Goal: Obtain resource: Obtain resource

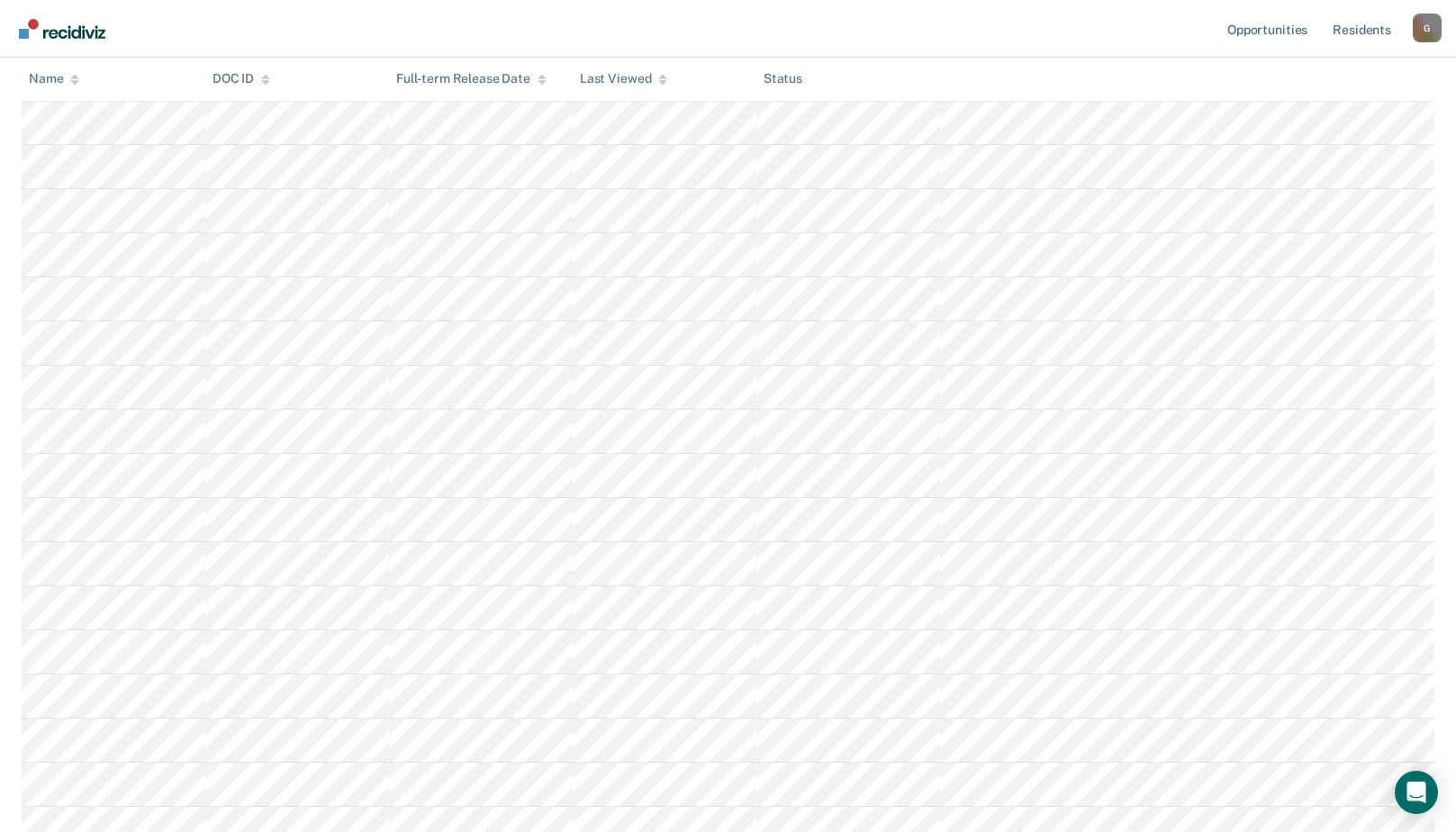
scroll to position [1940, 0]
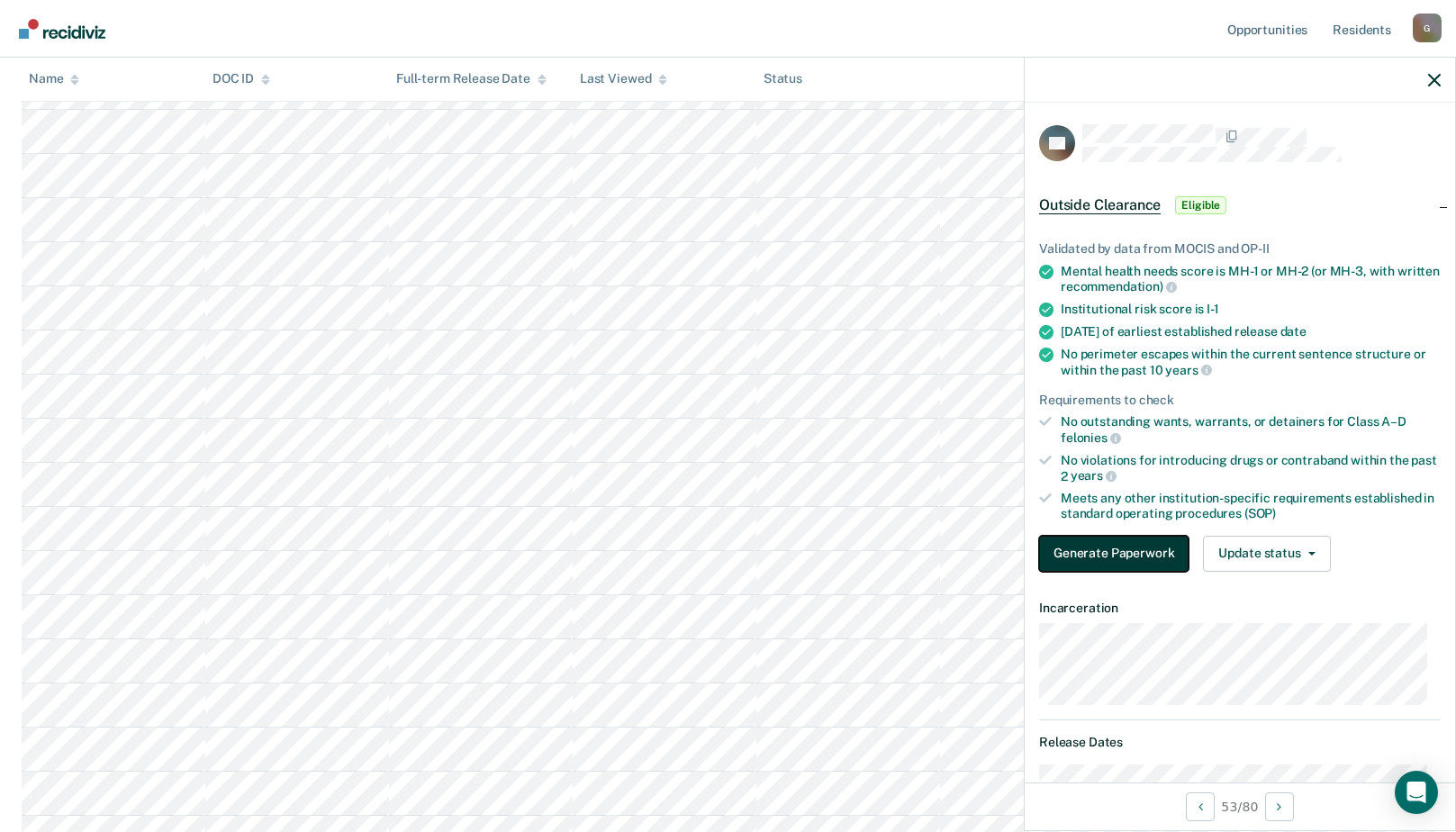
click at [1106, 544] on button "Generate Paperwork" at bounding box center [1114, 553] width 150 height 36
click at [1072, 203] on span "Outside Clearance" at bounding box center [1100, 205] width 121 height 18
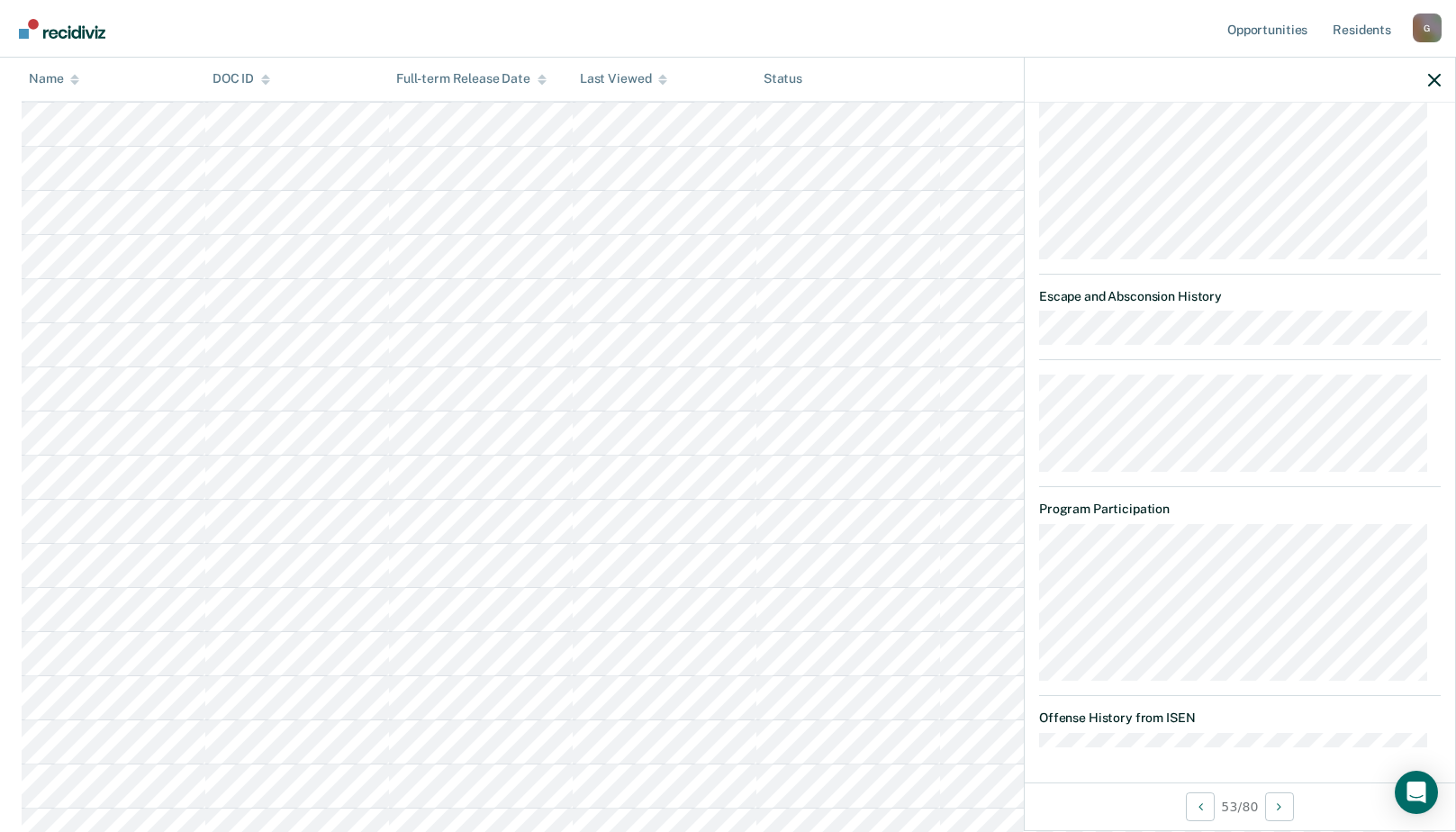
scroll to position [1007, 0]
click at [1438, 82] on icon "button" at bounding box center [1435, 80] width 13 height 13
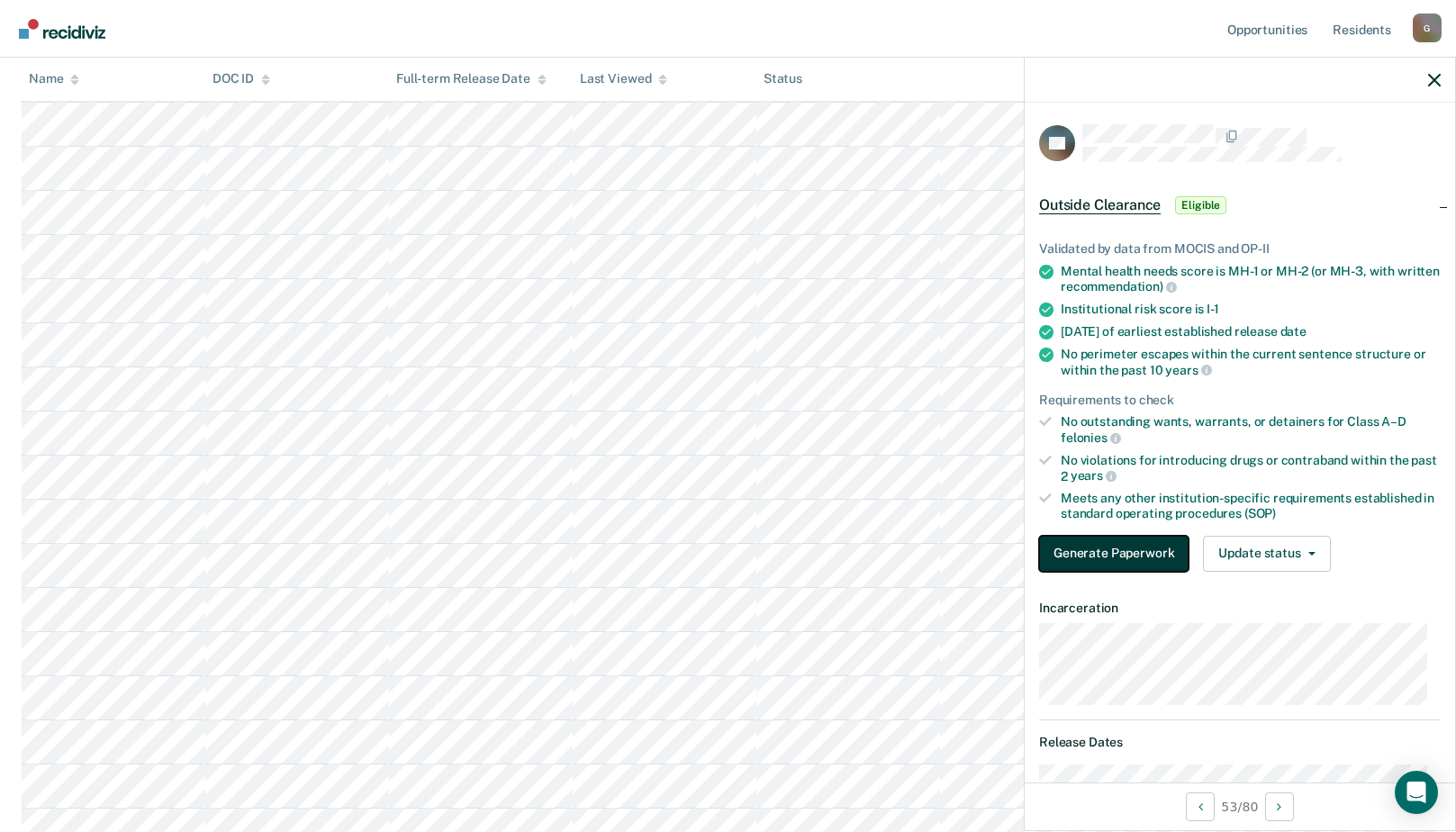
drag, startPoint x: 1078, startPoint y: 551, endPoint x: 1081, endPoint y: 539, distance: 12.4
click at [1079, 545] on button "Generate Paperwork" at bounding box center [1114, 553] width 150 height 36
click at [1100, 545] on button "Generate Paperwork" at bounding box center [1114, 553] width 150 height 36
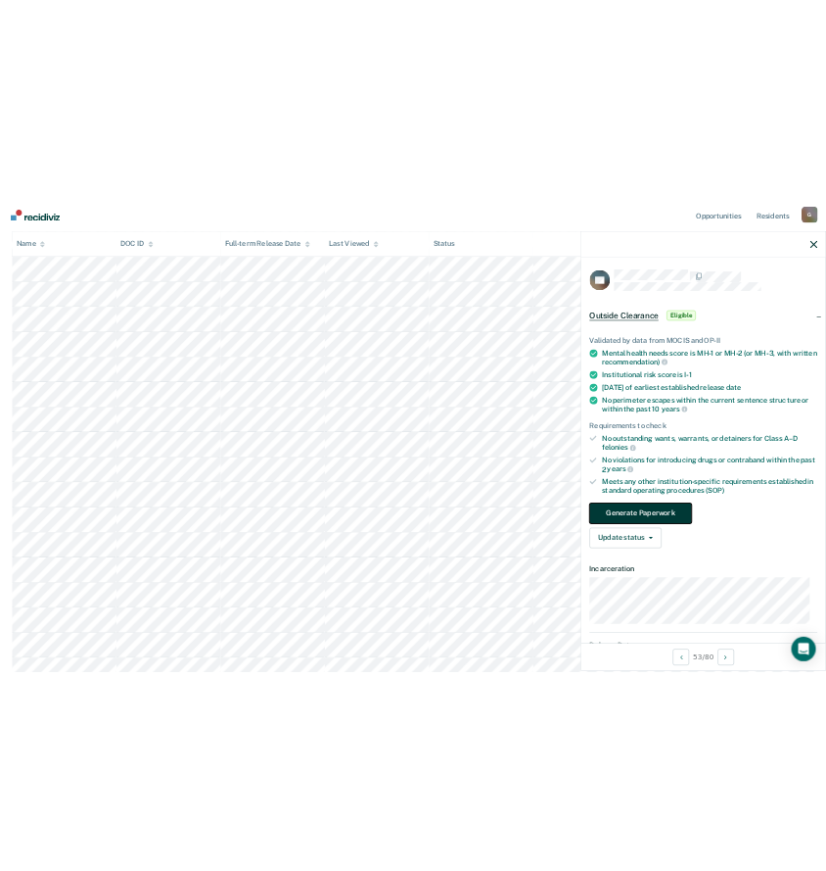
scroll to position [0, 0]
